Goal: Task Accomplishment & Management: Manage account settings

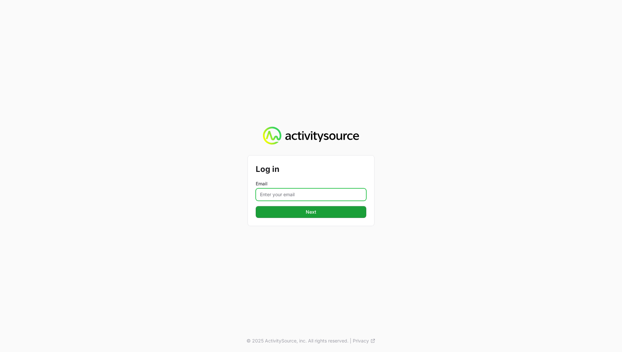
click at [276, 196] on input "Email" at bounding box center [311, 194] width 110 height 12
type input "[EMAIL_ADDRESS][DOMAIN_NAME]"
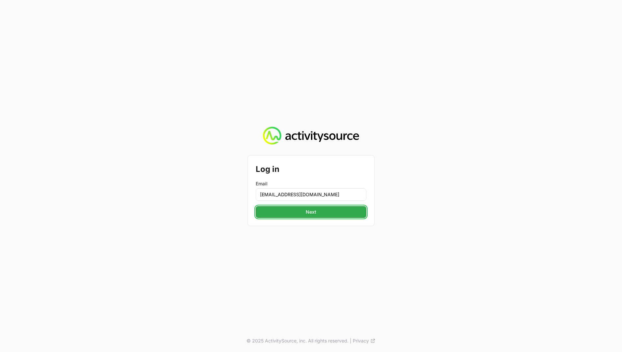
click at [305, 213] on span "Next" at bounding box center [310, 212] width 103 height 8
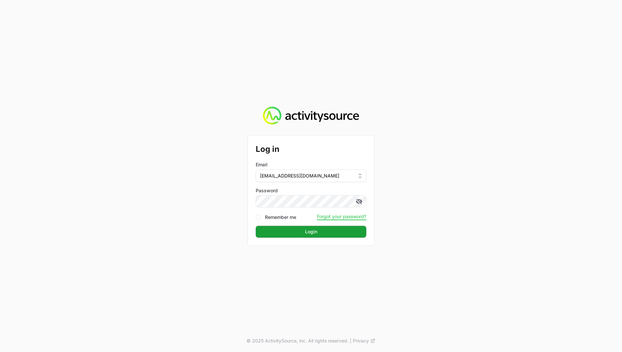
click at [256, 226] on button "Login Login" at bounding box center [311, 232] width 110 height 12
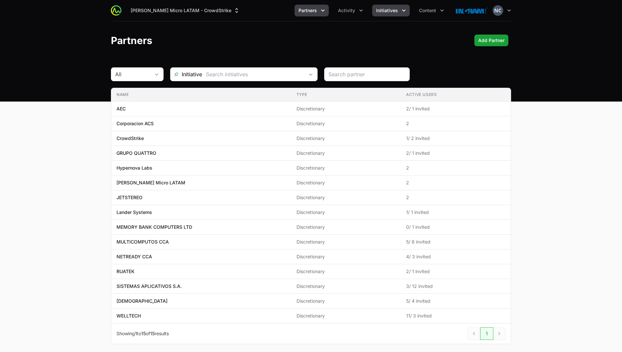
click at [401, 8] on icon "Initiatives menu" at bounding box center [403, 10] width 7 height 7
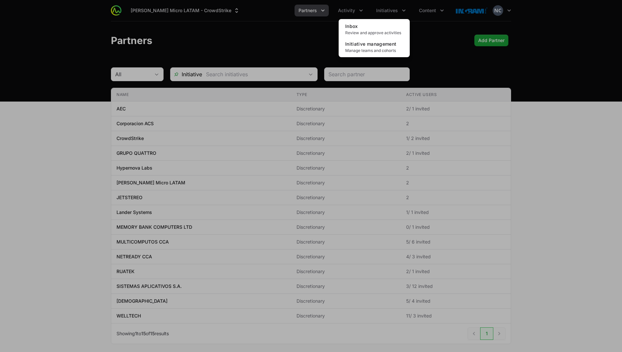
click at [353, 10] on div "Initiatives menu" at bounding box center [311, 176] width 622 height 352
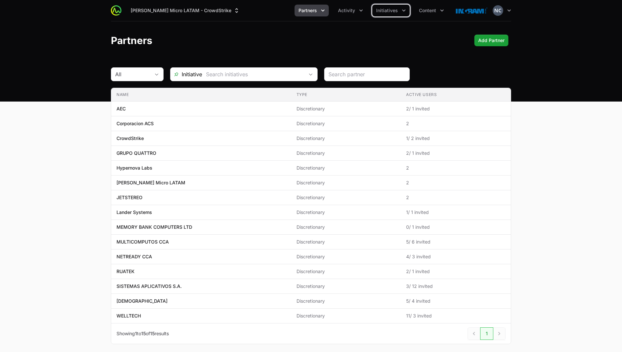
click at [353, 10] on span "Activity" at bounding box center [346, 10] width 17 height 7
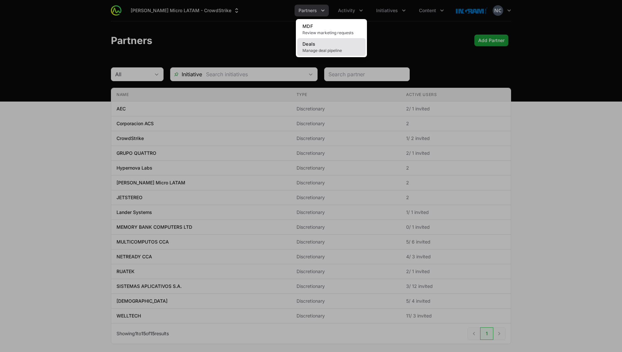
click at [334, 50] on span "Manage deal pipeline" at bounding box center [331, 50] width 58 height 5
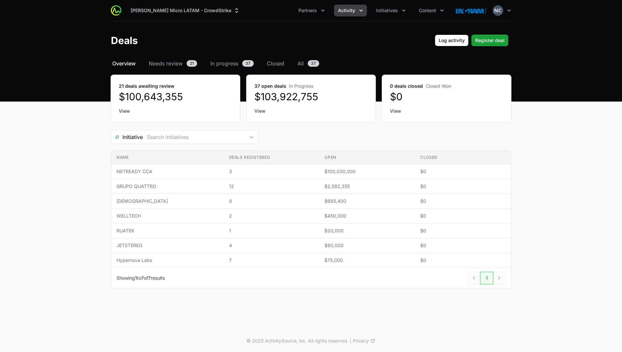
click at [259, 112] on link "View" at bounding box center [310, 111] width 113 height 7
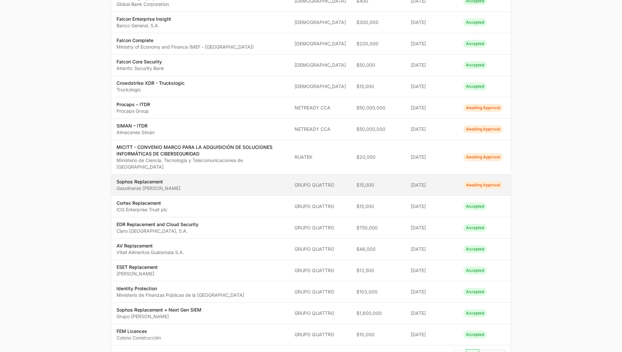
scroll to position [358, 0]
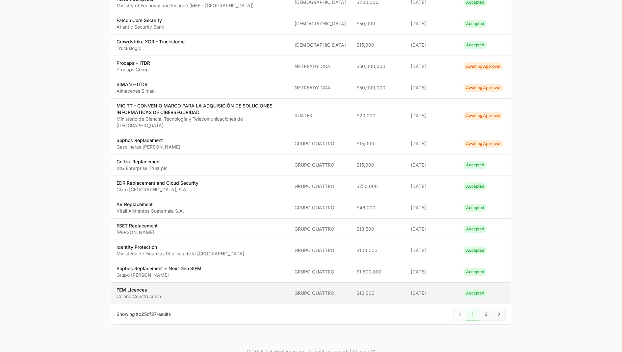
drag, startPoint x: 112, startPoint y: 122, endPoint x: 215, endPoint y: 292, distance: 199.1
click at [215, 292] on tbody "Name MP - Falcon NGSIEM Coto Centro Integral de Comercialización S.A. (Coto CIC…" at bounding box center [310, 31] width 399 height 548
copy tbody "LO - Ipsumd SITAME Cons Adipis Elitsedd ei Temporincididunt U.L. (Etdo MAGNA) A…"
